Goal: Navigation & Orientation: Find specific page/section

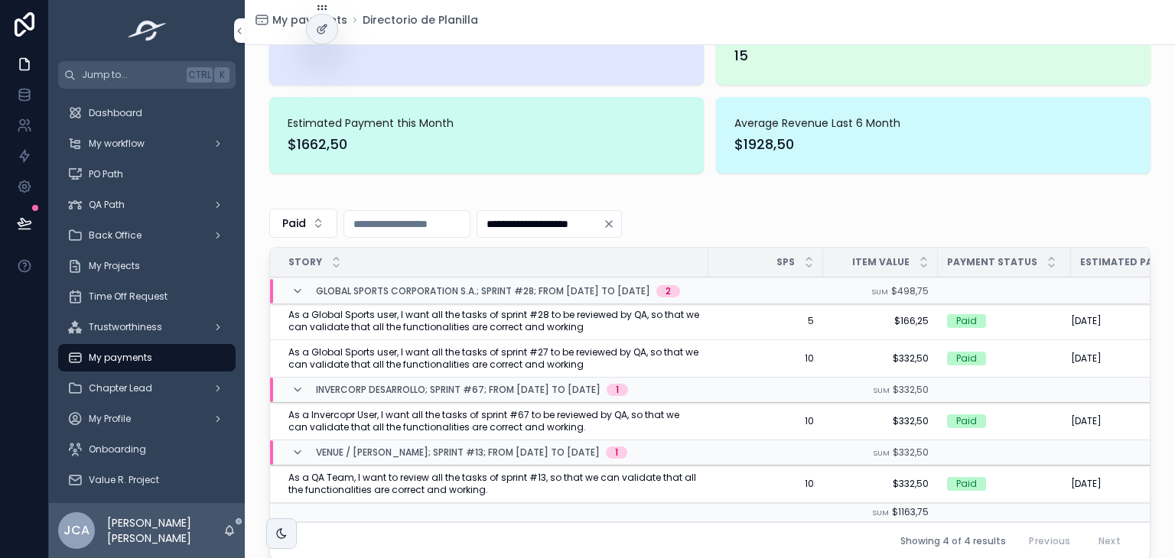
scroll to position [115, 0]
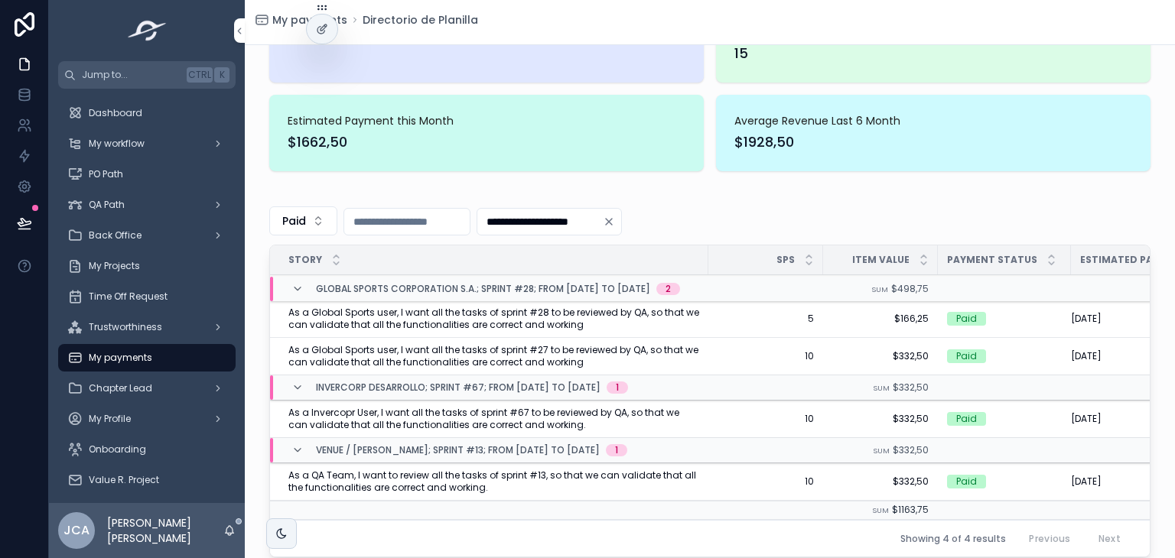
click at [162, 265] on div "My Projects" at bounding box center [146, 266] width 159 height 24
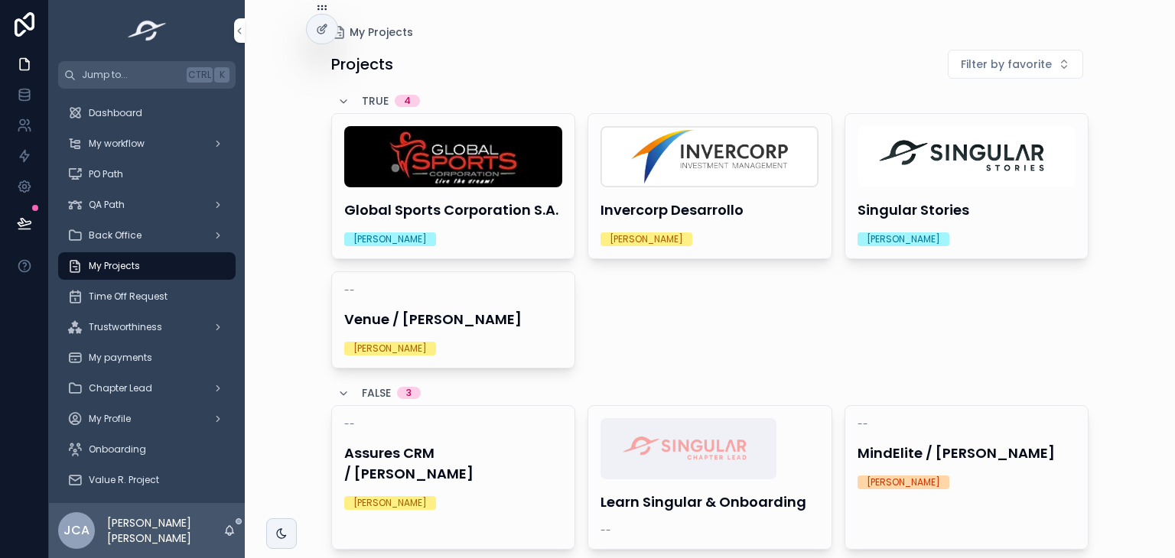
click at [467, 210] on h4 "Global Sports Corporation S.A." at bounding box center [453, 210] width 219 height 21
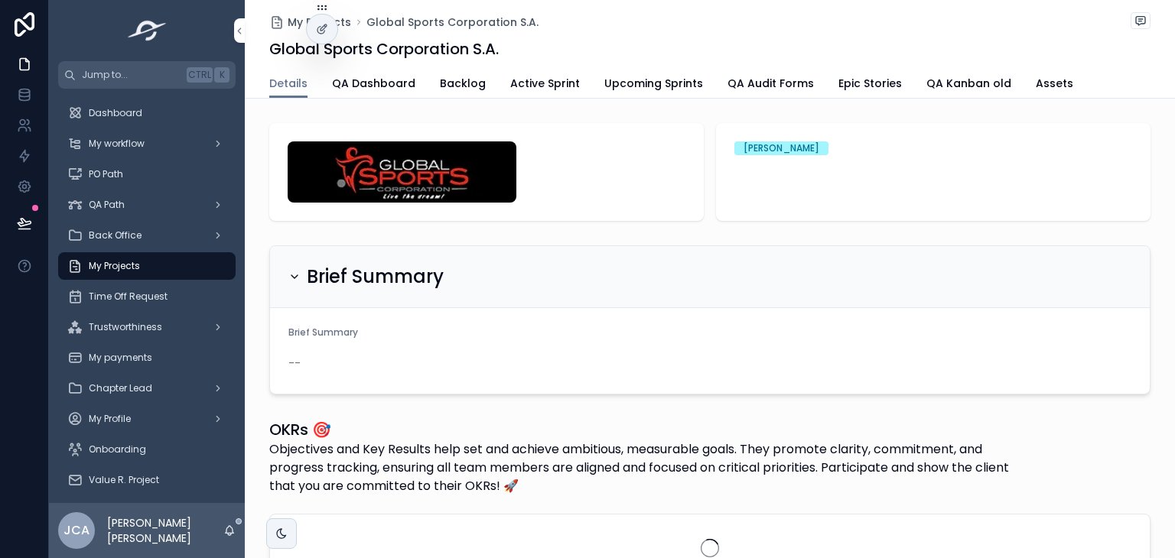
click at [542, 80] on span "Active Sprint" at bounding box center [545, 83] width 70 height 15
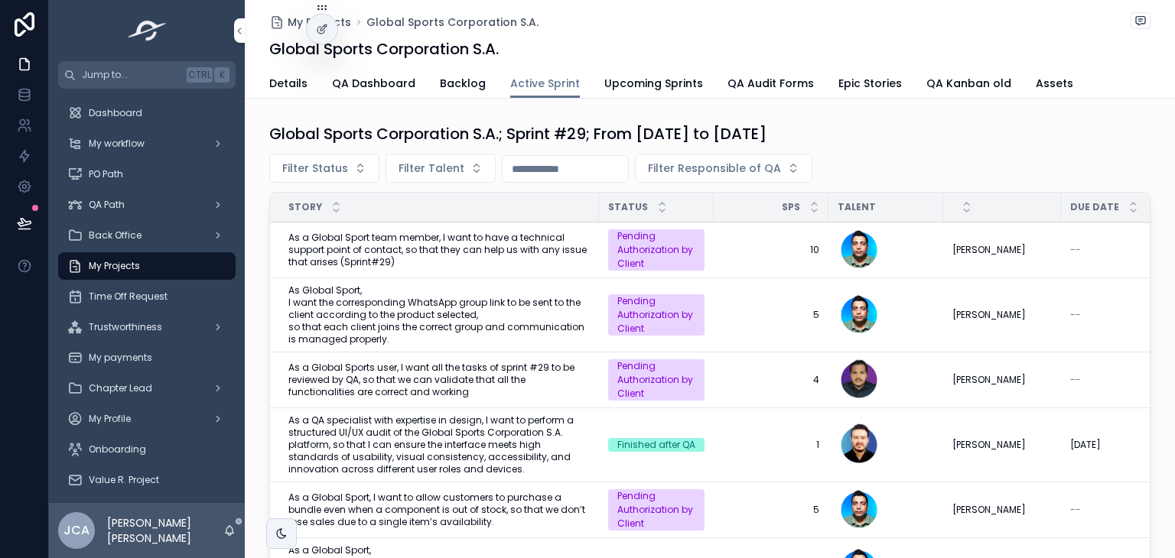
click at [161, 122] on div "Dashboard" at bounding box center [146, 113] width 159 height 24
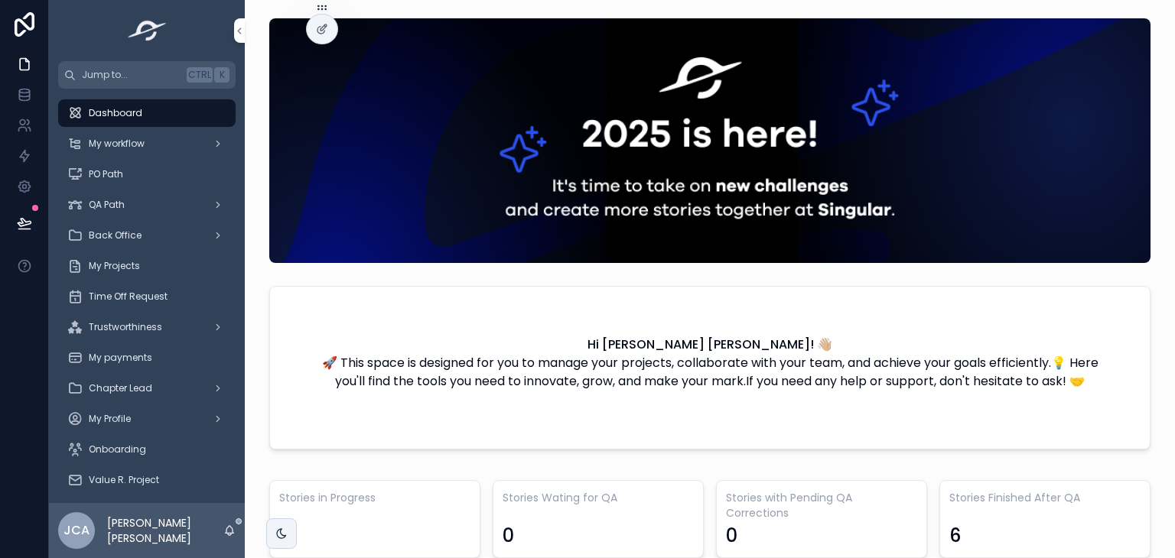
scroll to position [0, 1140]
